Goal: Understand process/instructions

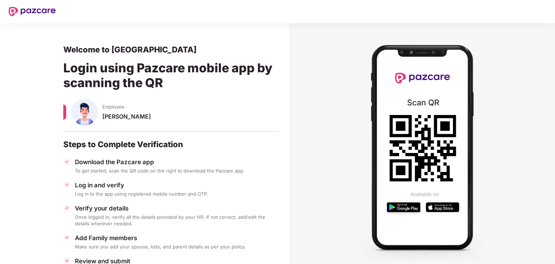
click at [102, 74] on div "Login using Pazcare mobile app by scanning the QR" at bounding box center [170, 77] width 215 height 44
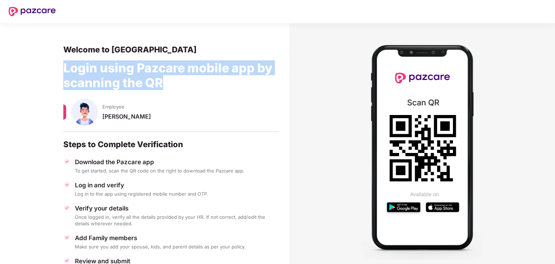
click at [102, 74] on div "Login using Pazcare mobile app by scanning the QR" at bounding box center [170, 77] width 215 height 44
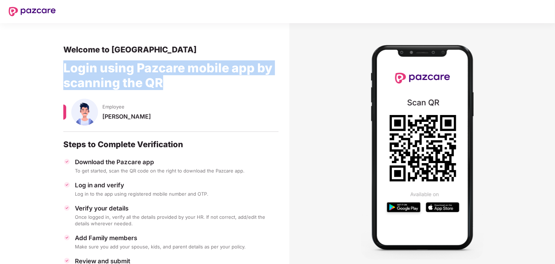
click at [102, 74] on div "Login using Pazcare mobile app by scanning the QR" at bounding box center [170, 77] width 215 height 44
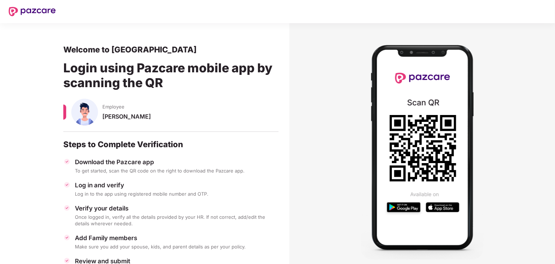
click at [288, 119] on section "Welcome to Pazcare Login using Pazcare mobile app by scanning the QR Employee […" at bounding box center [144, 162] width 289 height 278
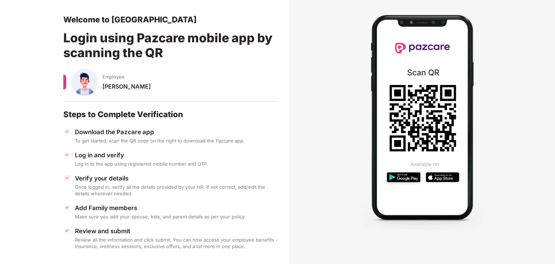
scroll to position [37, 0]
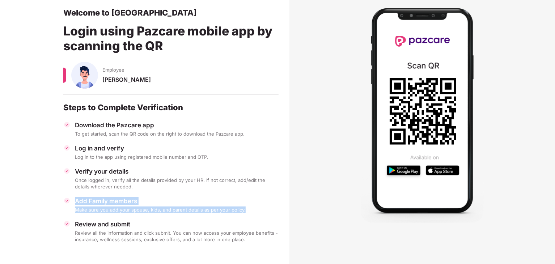
drag, startPoint x: 75, startPoint y: 197, endPoint x: 249, endPoint y: 210, distance: 174.0
click at [249, 210] on div "Add Family members Make sure you add your spouse, kids, and parent details as p…" at bounding box center [170, 205] width 215 height 16
click at [249, 210] on div "Make sure you add your spouse, kids, and parent details as per your policy." at bounding box center [177, 209] width 204 height 7
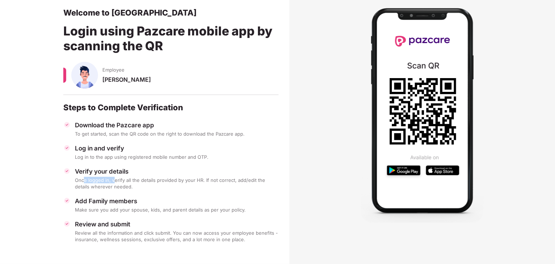
drag, startPoint x: 84, startPoint y: 179, endPoint x: 112, endPoint y: 182, distance: 28.7
click at [112, 182] on div "Once logged in, verify all the details provided by your HR. If not correct, add…" at bounding box center [177, 183] width 204 height 13
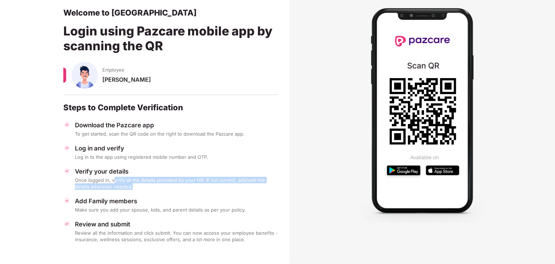
drag, startPoint x: 112, startPoint y: 182, endPoint x: 146, endPoint y: 186, distance: 33.5
click at [146, 186] on div "Once logged in, verify all the details provided by your HR. If not correct, add…" at bounding box center [177, 183] width 204 height 13
drag, startPoint x: 146, startPoint y: 186, endPoint x: 71, endPoint y: 171, distance: 76.3
click at [71, 171] on div "Verify your details Once logged in, verify all the details provided by your HR.…" at bounding box center [170, 178] width 215 height 22
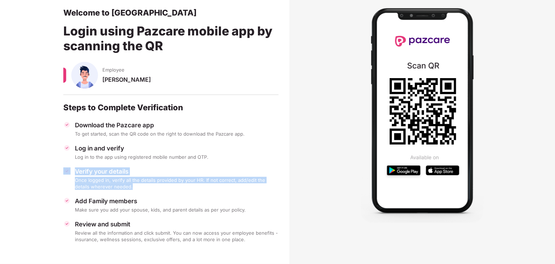
click at [71, 171] on div "Verify your details Once logged in, verify all the details provided by your HR.…" at bounding box center [170, 178] width 215 height 22
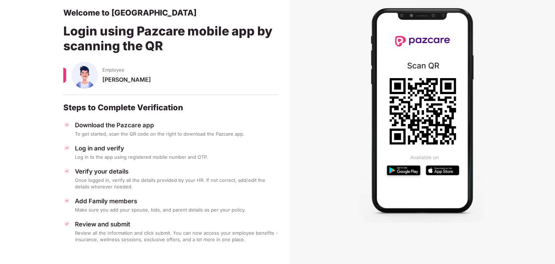
click at [81, 150] on div "Log in and verify" at bounding box center [177, 148] width 204 height 8
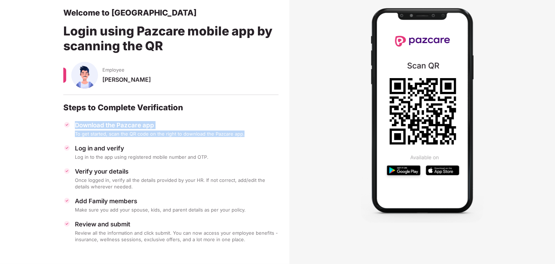
drag, startPoint x: 74, startPoint y: 124, endPoint x: 249, endPoint y: 133, distance: 175.2
click at [249, 133] on div "Download the Pazcare app To get started, scan the QR code on the right to downl…" at bounding box center [170, 129] width 215 height 16
click at [249, 133] on div "To get started, scan the QR code on the right to download the Pazcare app." at bounding box center [177, 134] width 204 height 7
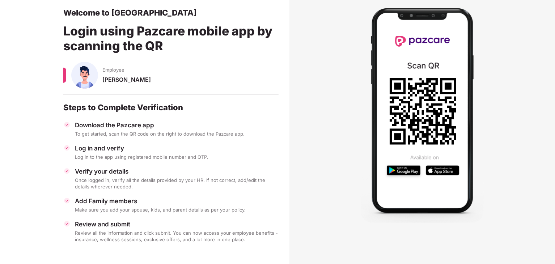
click at [123, 108] on div "Steps to Complete Verification" at bounding box center [170, 107] width 215 height 10
click at [285, 146] on section "Welcome to Pazcare Login using Pazcare mobile app by scanning the QR Employee […" at bounding box center [144, 125] width 289 height 278
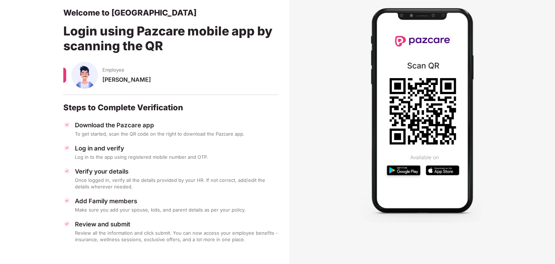
click at [151, 127] on div "Download the Pazcare app" at bounding box center [177, 125] width 204 height 8
click at [159, 108] on div "Steps to Complete Verification" at bounding box center [170, 107] width 215 height 10
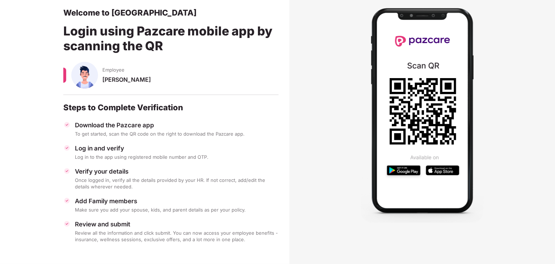
scroll to position [0, 0]
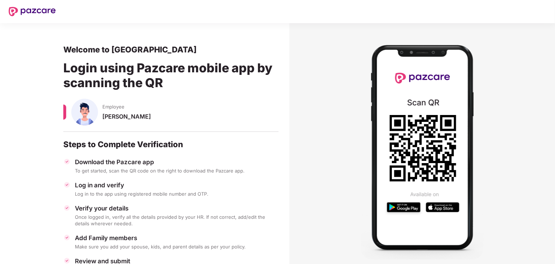
drag, startPoint x: 427, startPoint y: 145, endPoint x: 402, endPoint y: 133, distance: 28.0
click at [402, 133] on icon at bounding box center [422, 148] width 67 height 67
